Goal: Check status: Check status

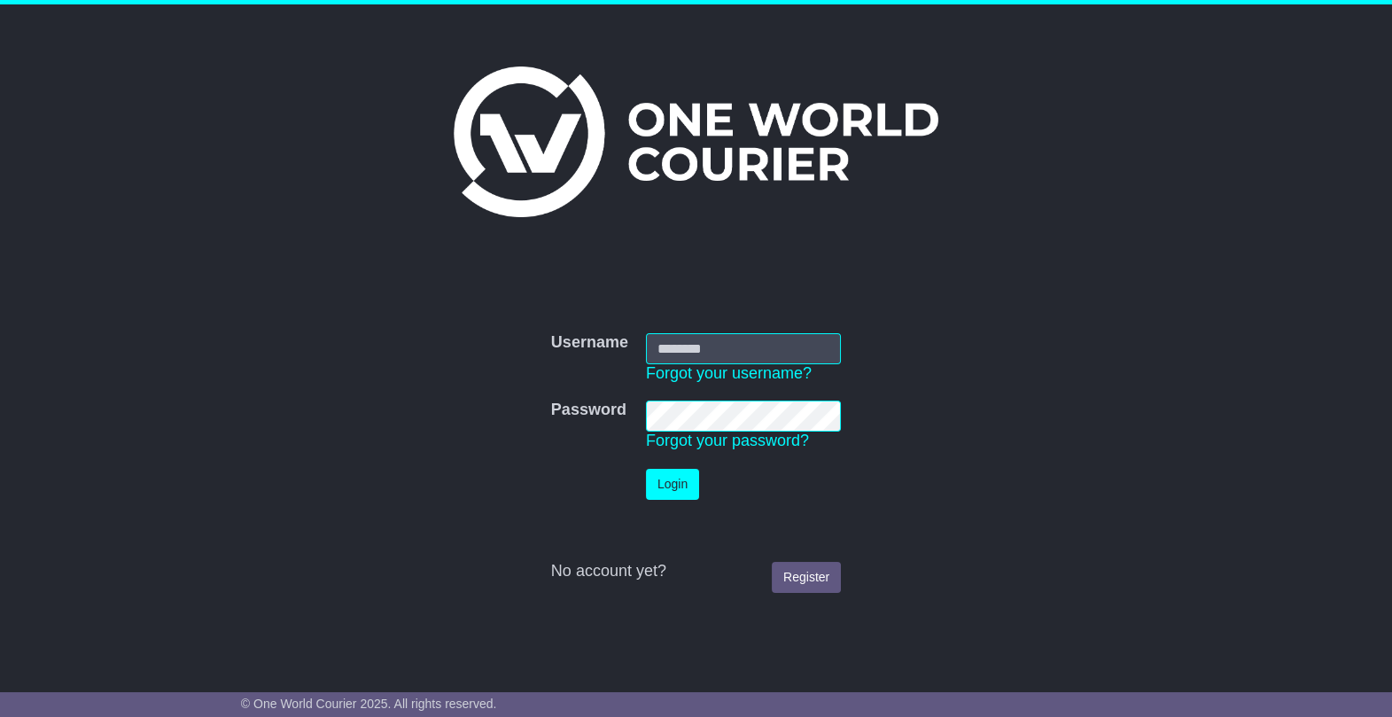
type input "**********"
click at [689, 479] on button "Login" at bounding box center [672, 484] width 53 height 31
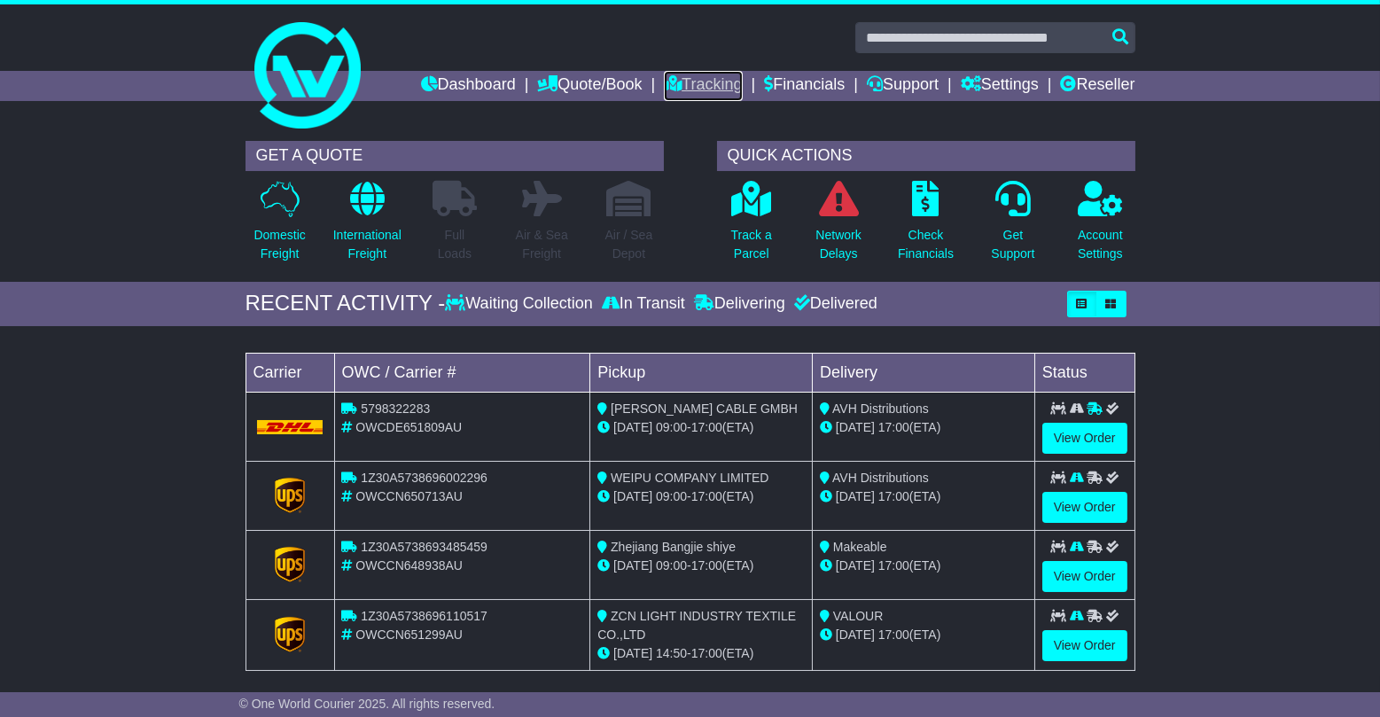
click at [671, 95] on link "Tracking" at bounding box center [703, 86] width 78 height 30
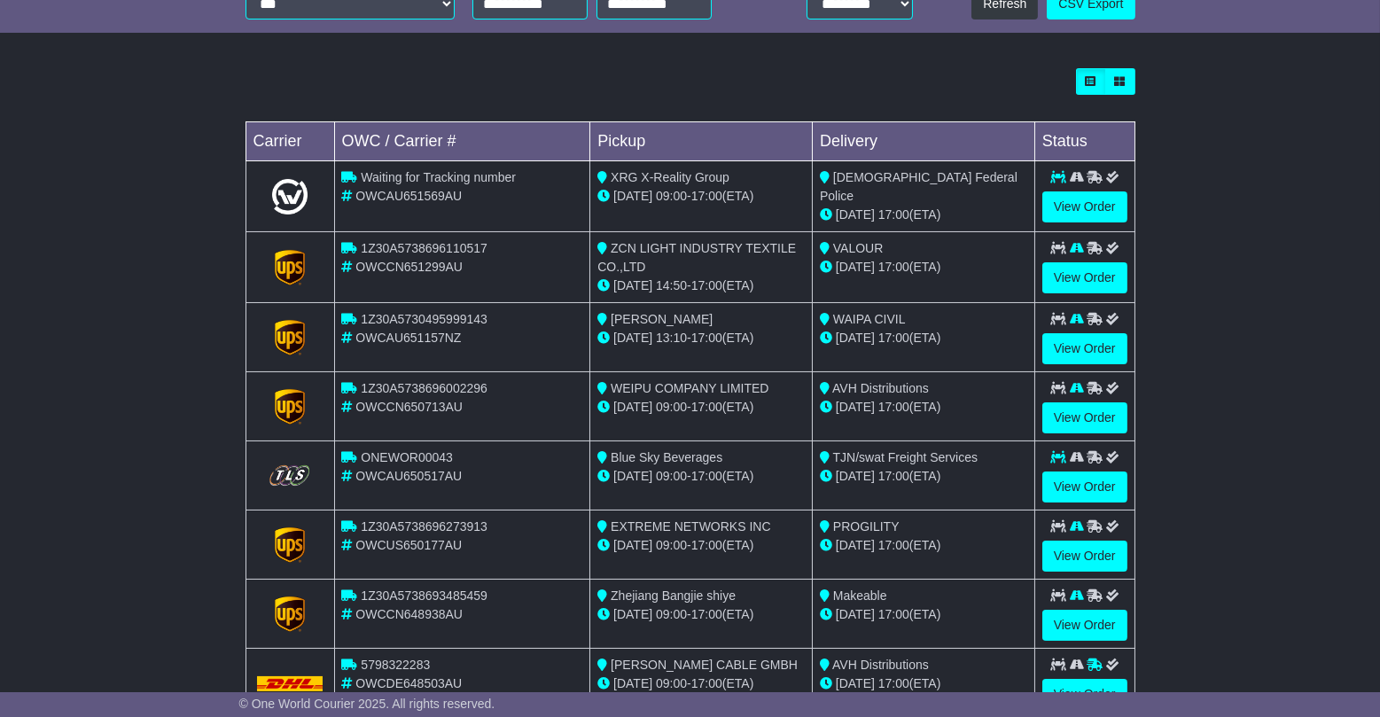
scroll to position [483, 0]
